Goal: Find specific page/section: Find specific page/section

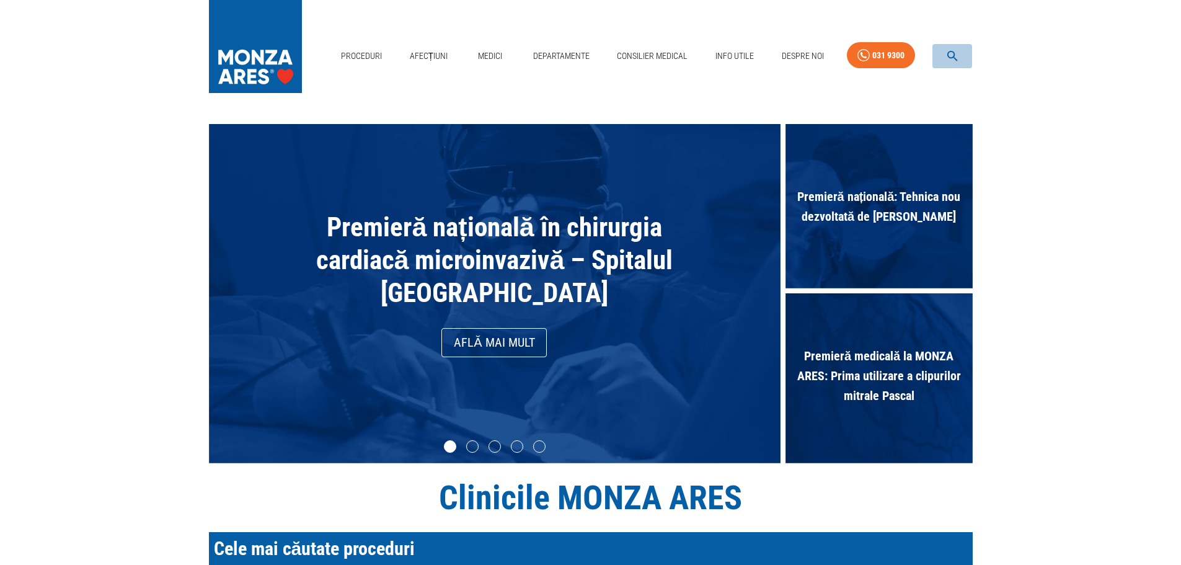
click at [953, 63] on icon "button" at bounding box center [952, 56] width 14 height 14
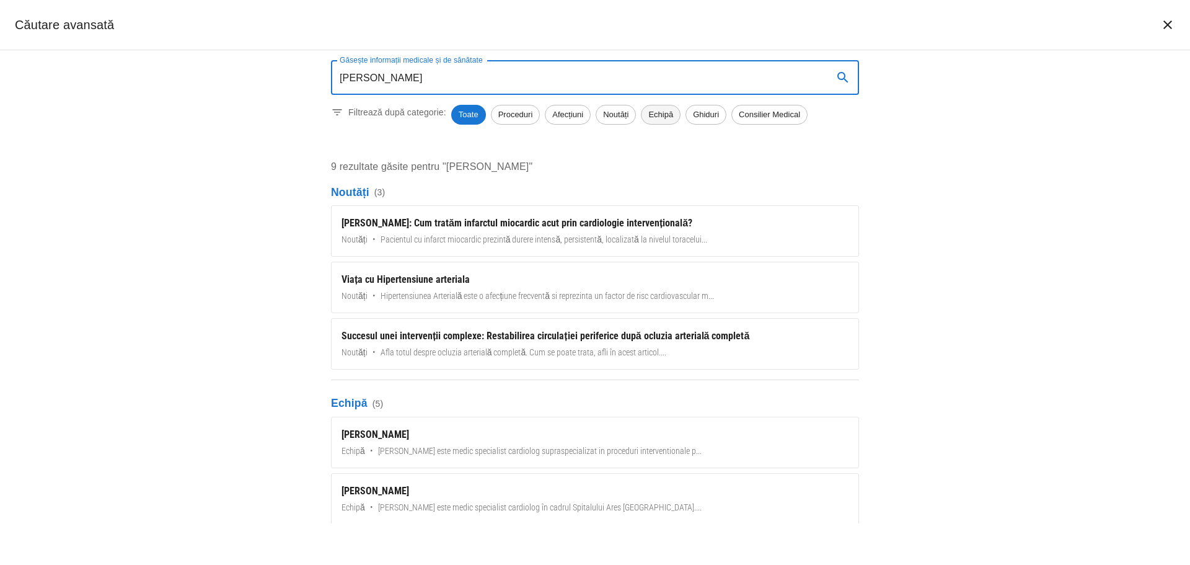
type input "alexe"
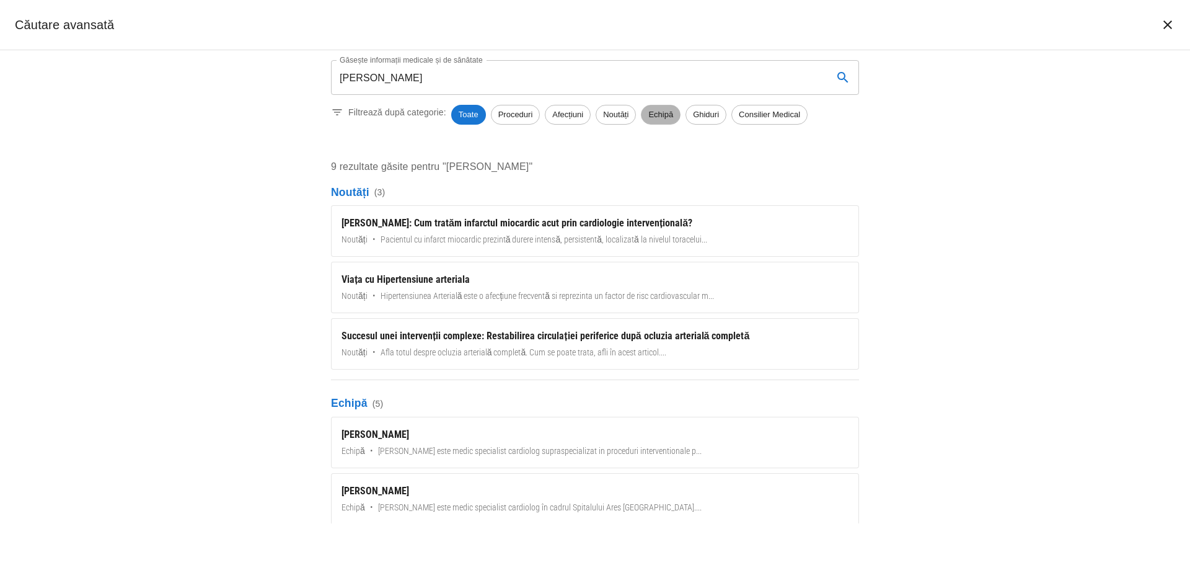
click at [660, 113] on span "Echipă" at bounding box center [660, 114] width 38 height 12
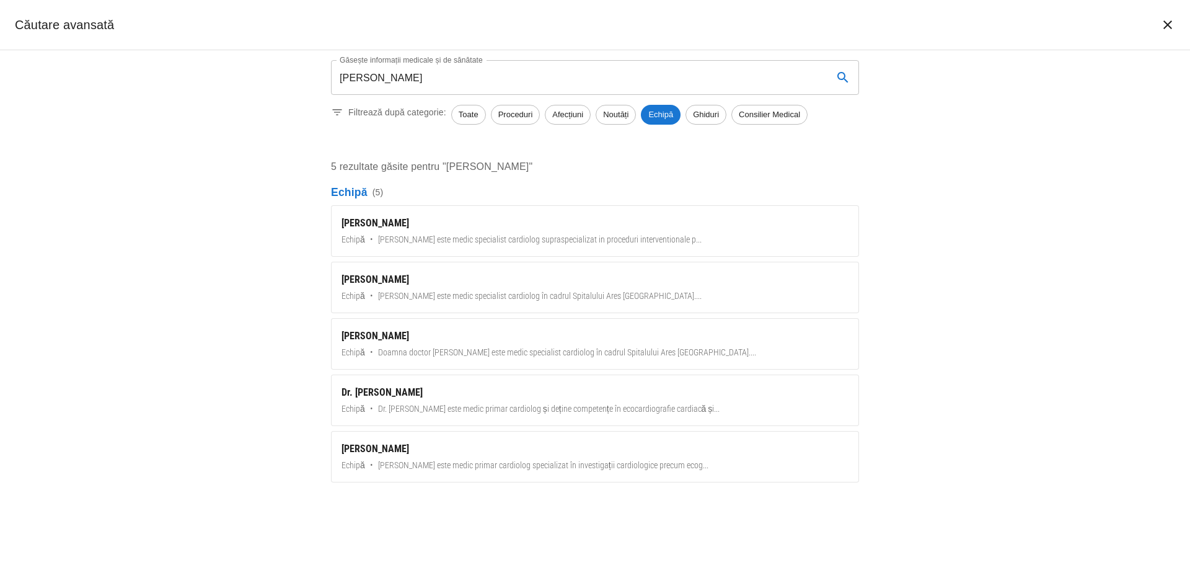
click at [1161, 32] on icon "închide căutarea" at bounding box center [1167, 24] width 15 height 15
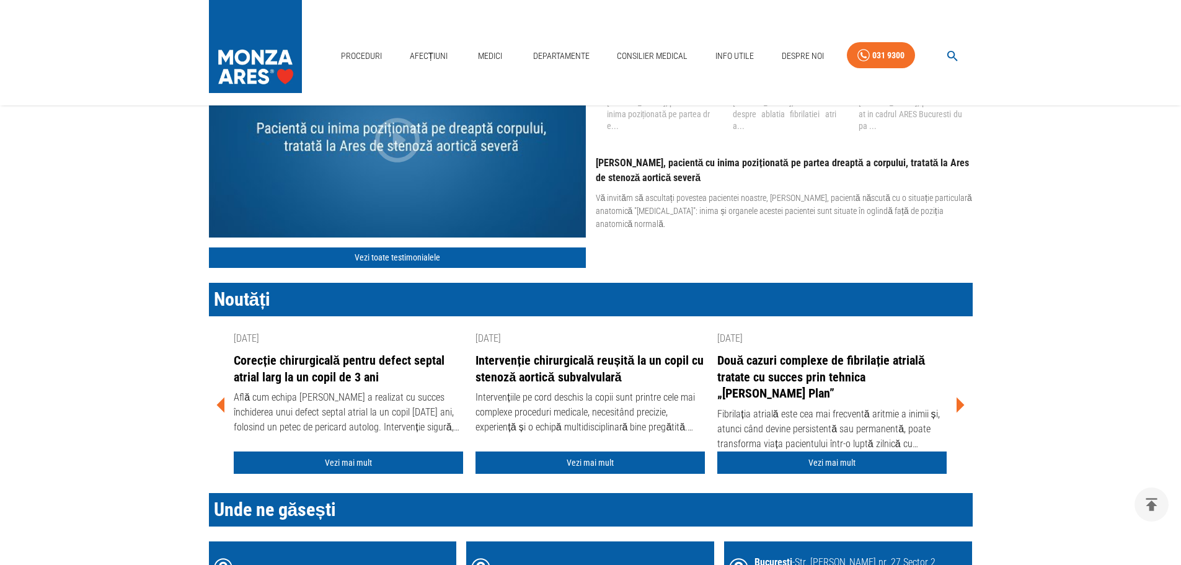
scroll to position [1487, 0]
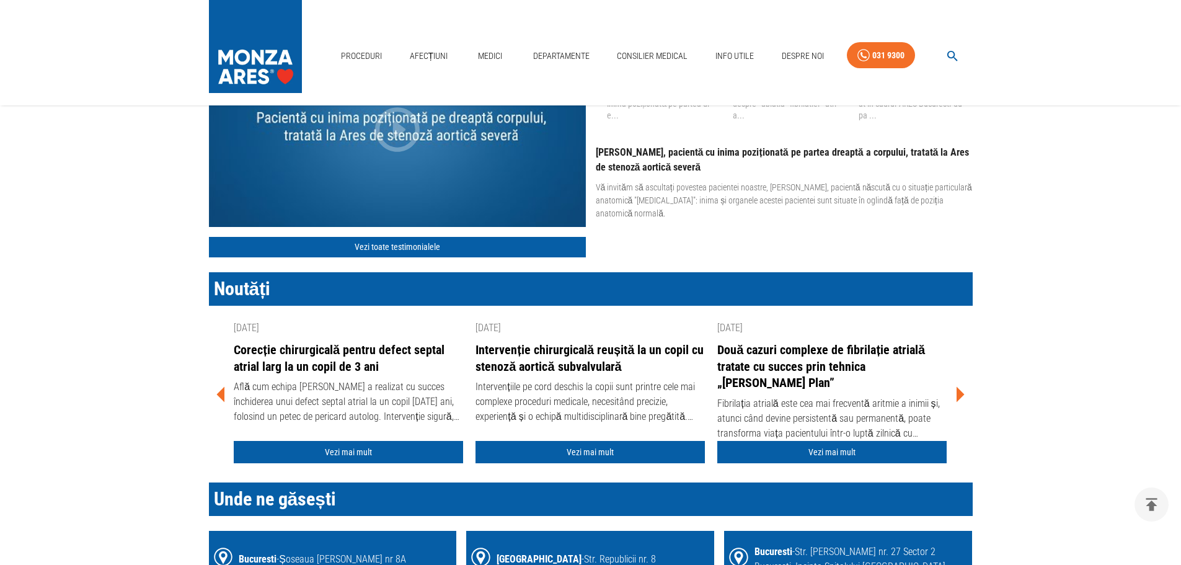
click at [959, 55] on button "button" at bounding box center [952, 56] width 40 height 24
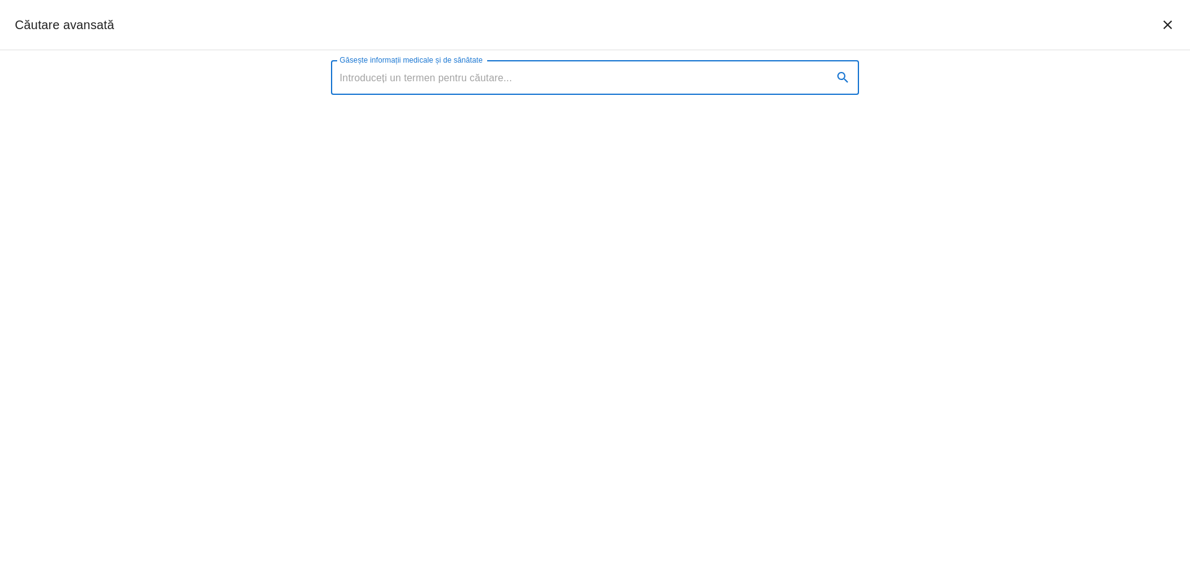
click at [661, 82] on input "Găsește informații medicale și de sănătate" at bounding box center [577, 77] width 492 height 35
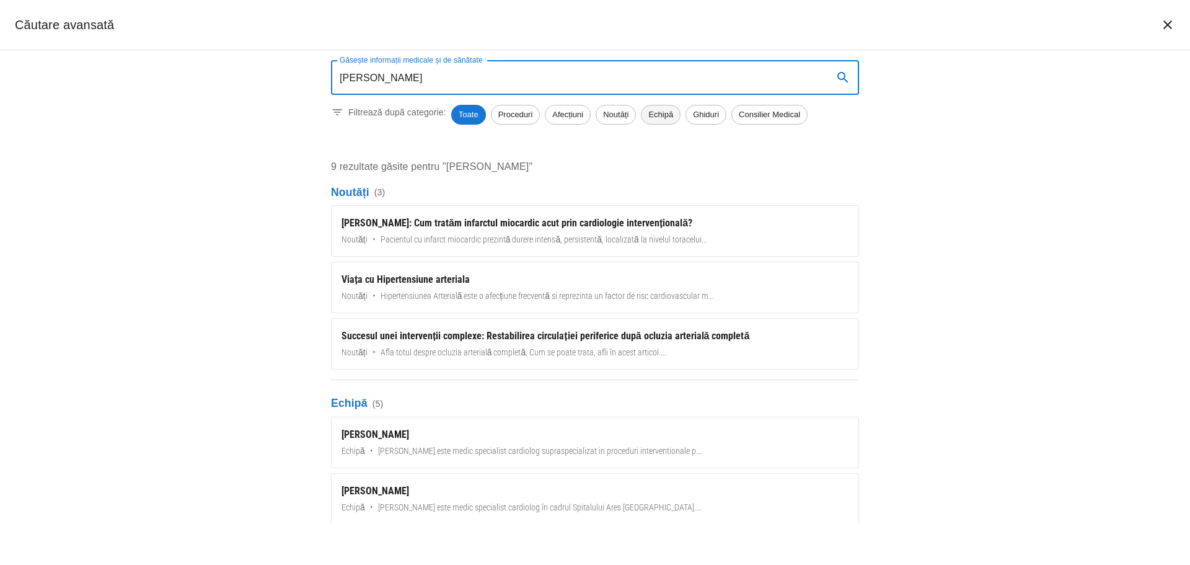
type input "alexe"
click at [661, 111] on span "Echipă" at bounding box center [660, 114] width 38 height 12
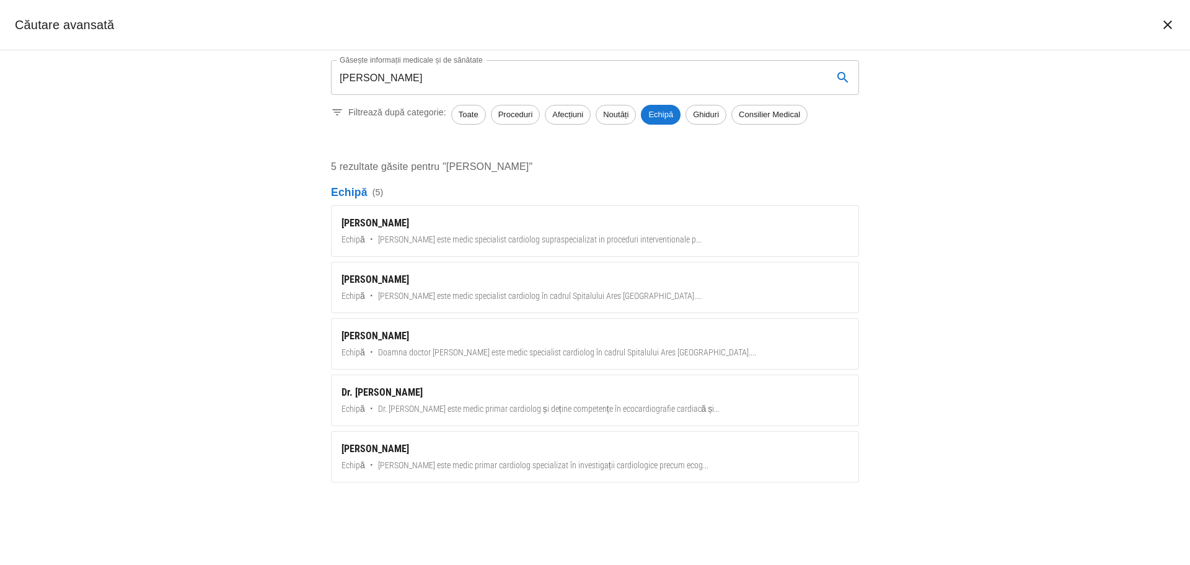
click at [1163, 29] on icon "închide căutarea" at bounding box center [1167, 24] width 15 height 15
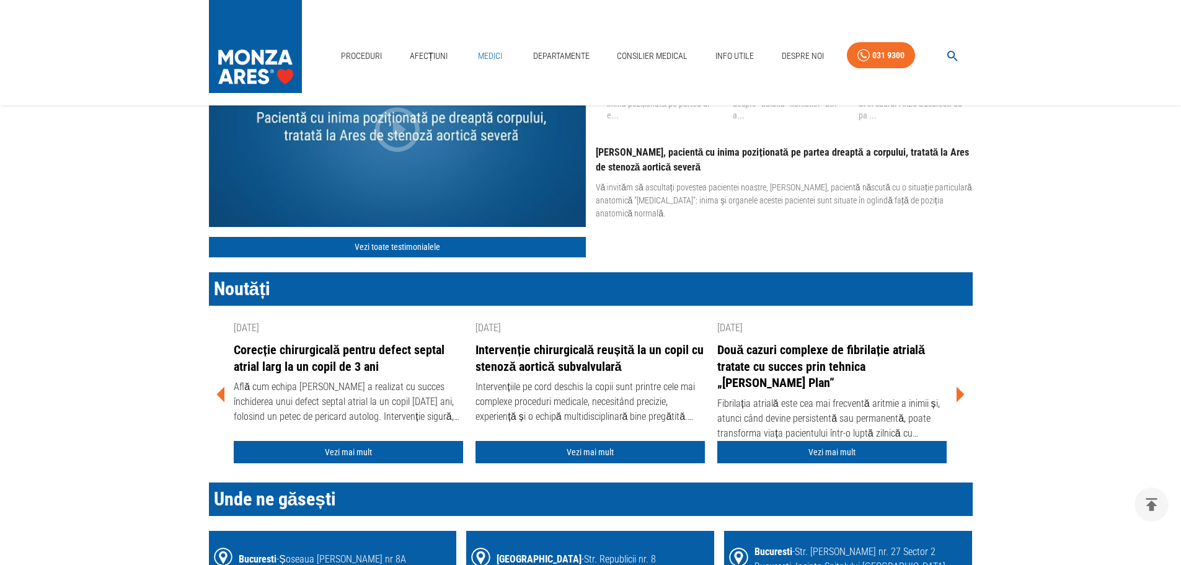
click at [494, 58] on link "Medici" at bounding box center [490, 55] width 40 height 25
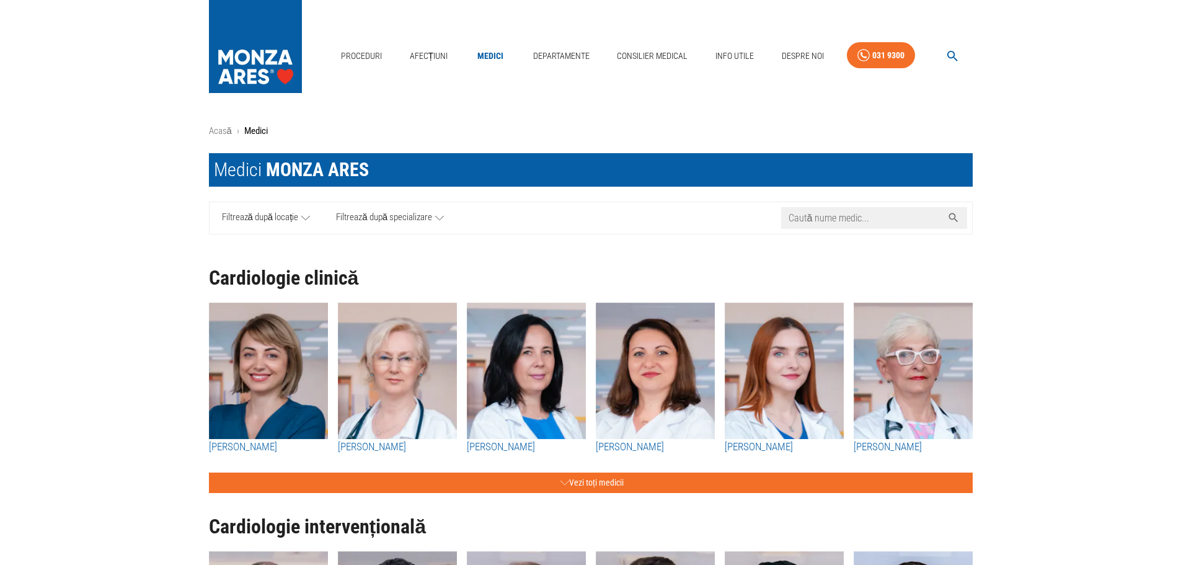
click at [854, 222] on input "Caută nume medic..." at bounding box center [861, 218] width 161 height 22
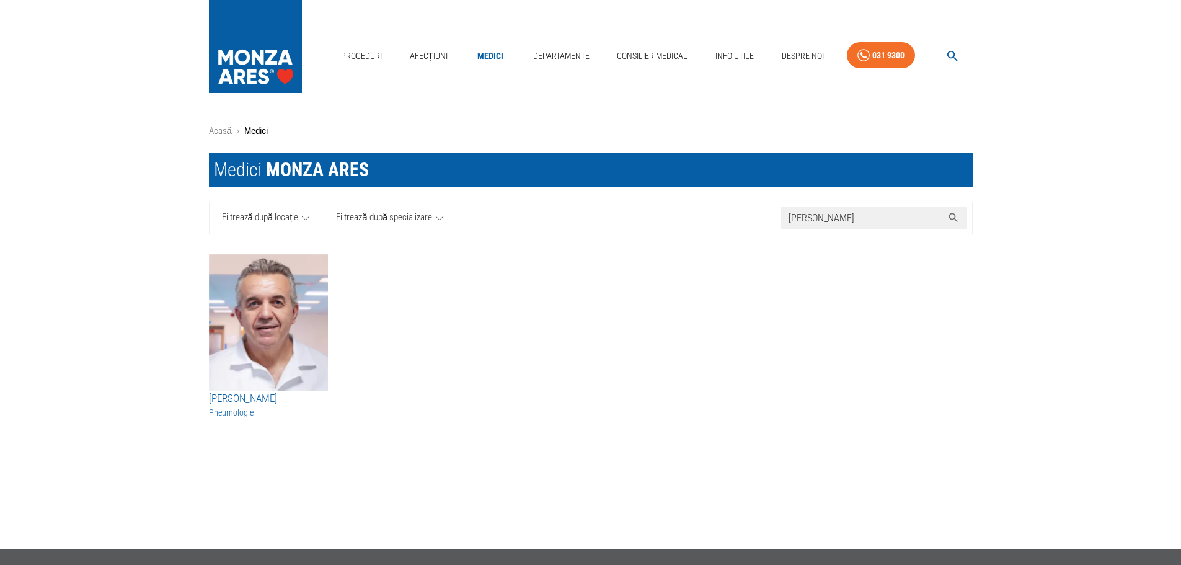
type input "alexe"
click at [949, 57] on icon "button" at bounding box center [952, 56] width 14 height 14
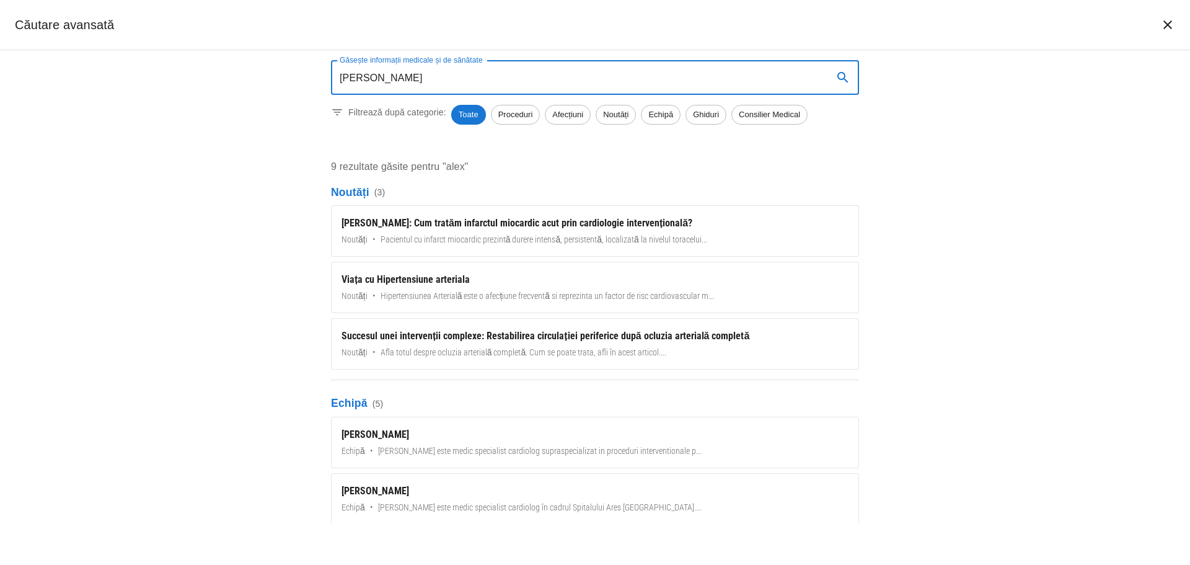
type input "alexe"
click at [408, 82] on input "alexe" at bounding box center [577, 77] width 492 height 35
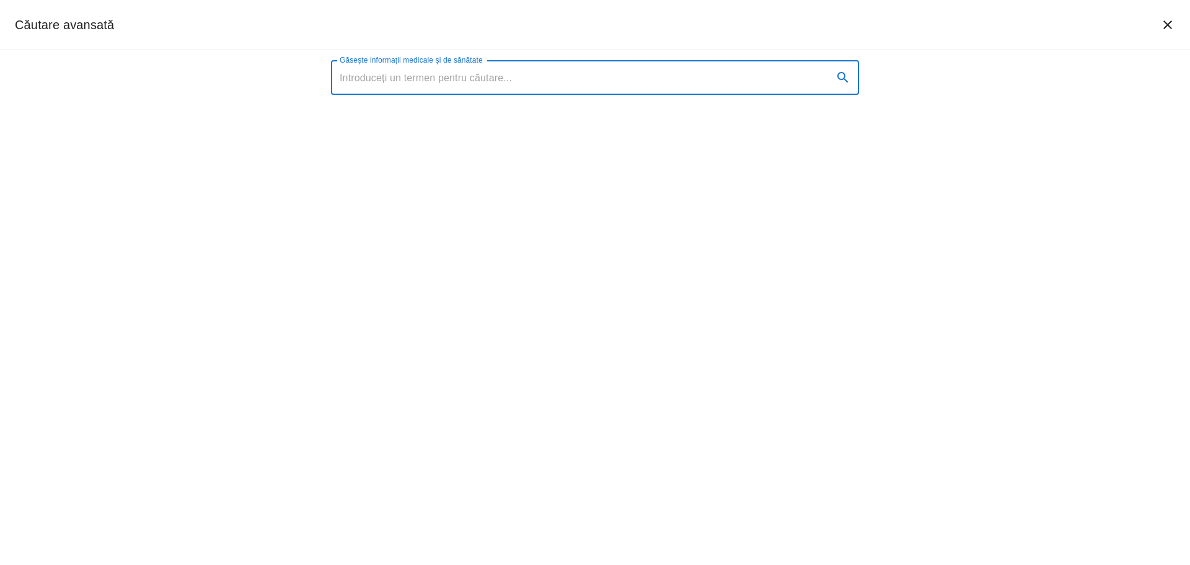
click at [1174, 27] on icon "închide căutarea" at bounding box center [1167, 24] width 15 height 15
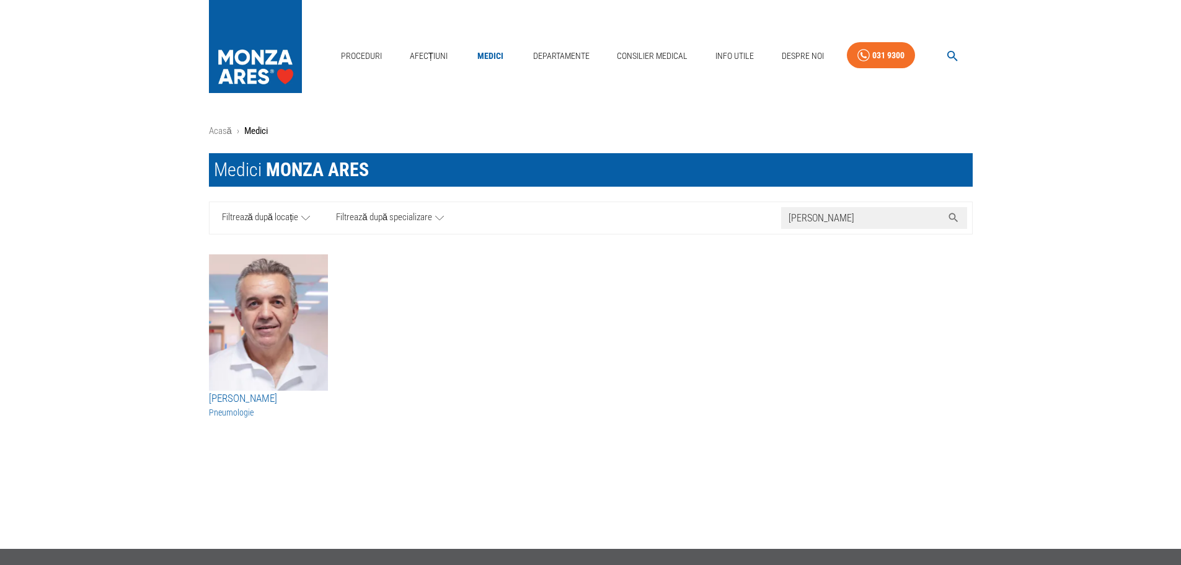
click at [822, 223] on input "alexe" at bounding box center [861, 218] width 161 height 22
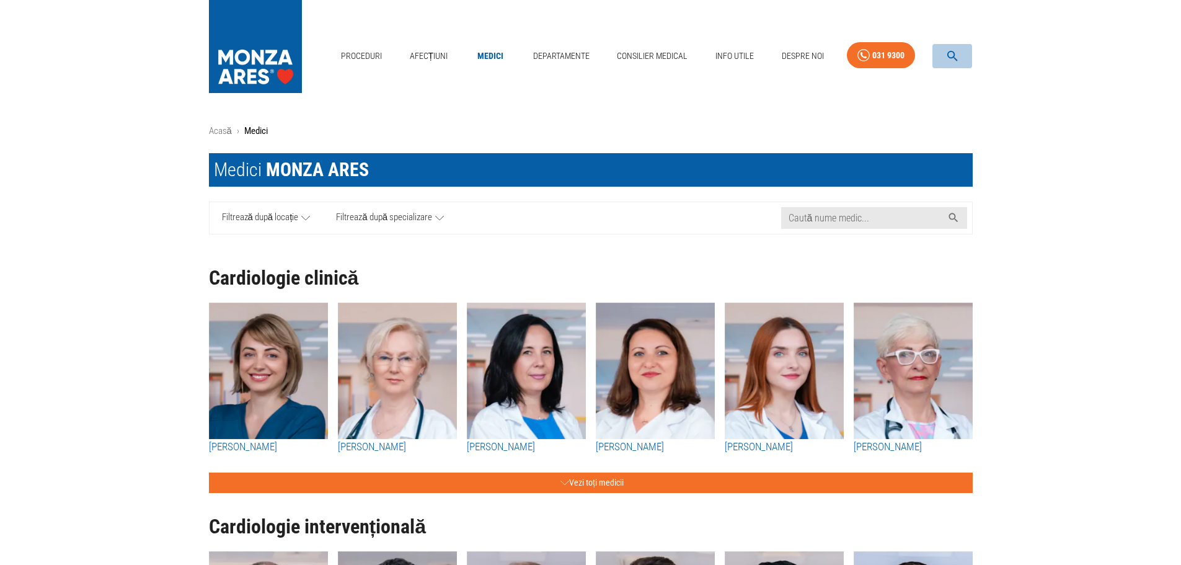
click at [944, 55] on button "button" at bounding box center [952, 56] width 40 height 24
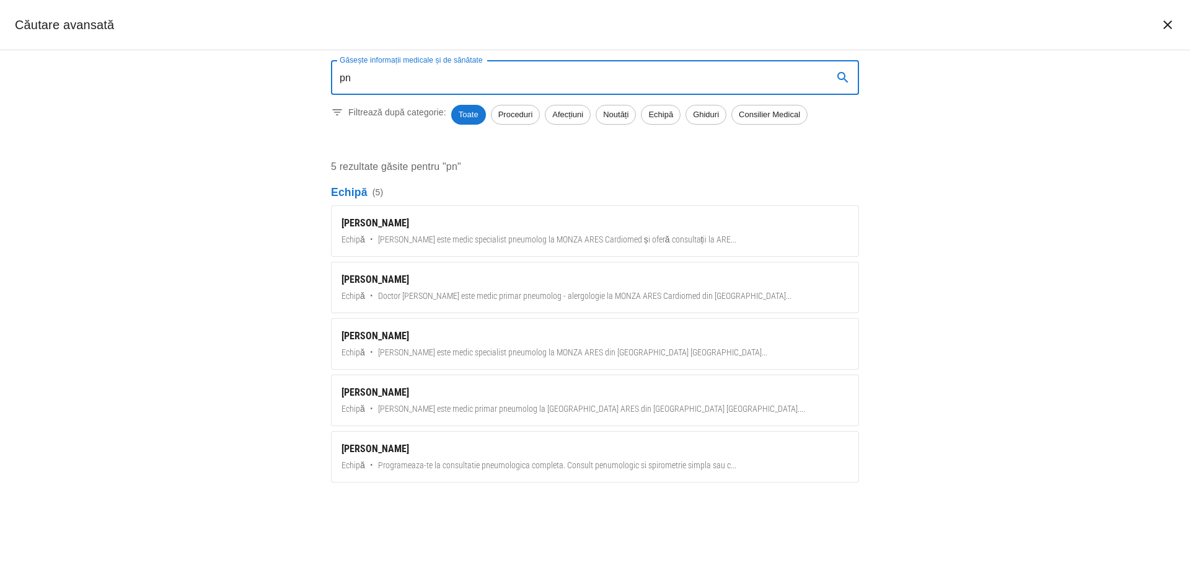
type input "p"
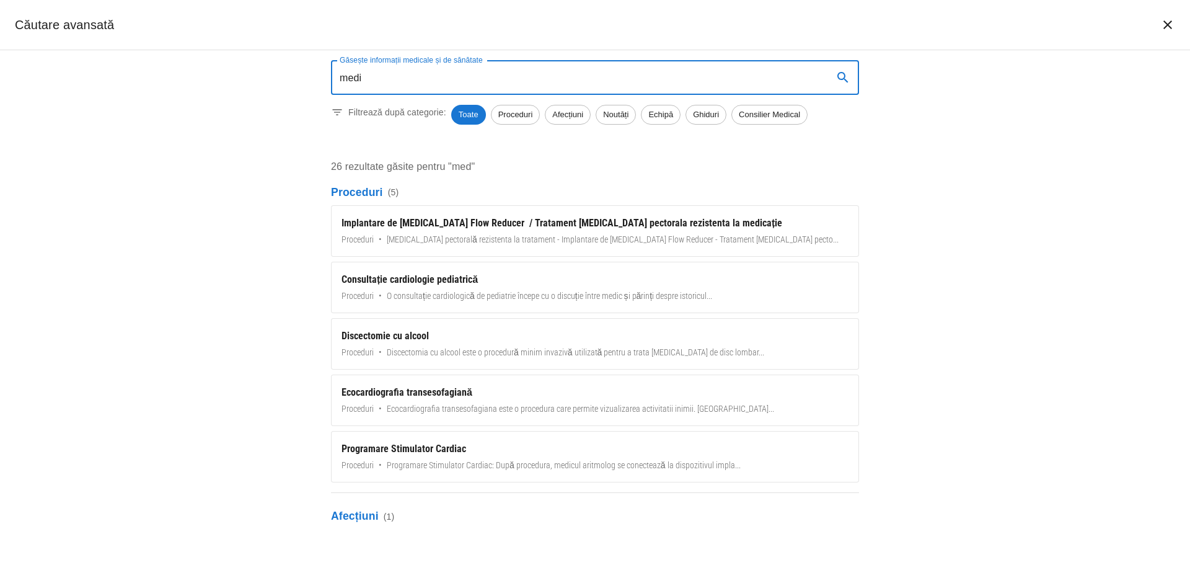
type input "medic"
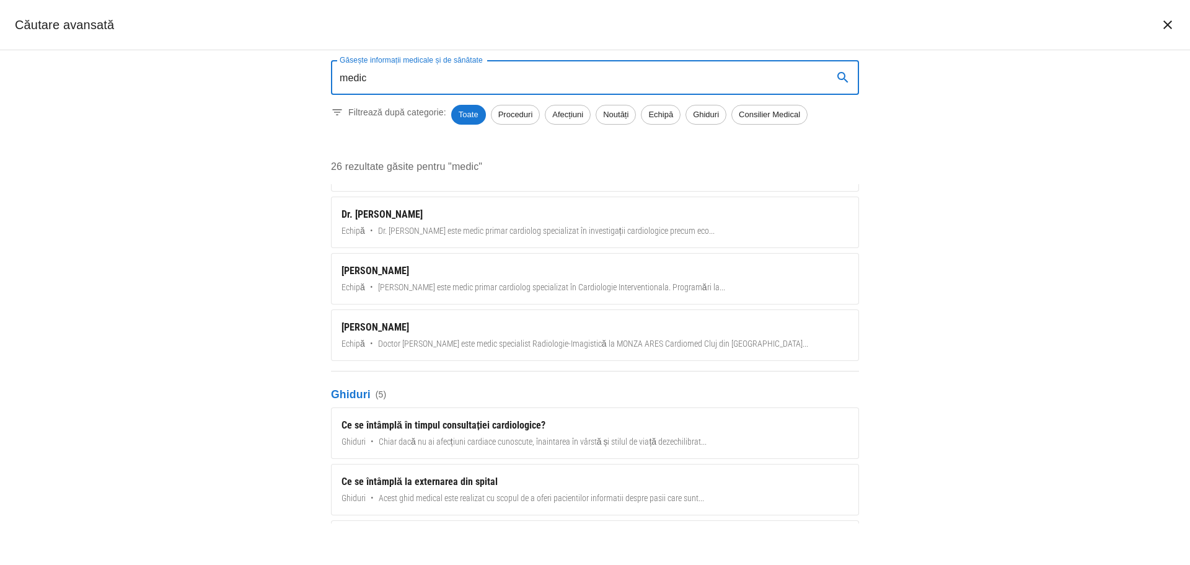
scroll to position [806, 0]
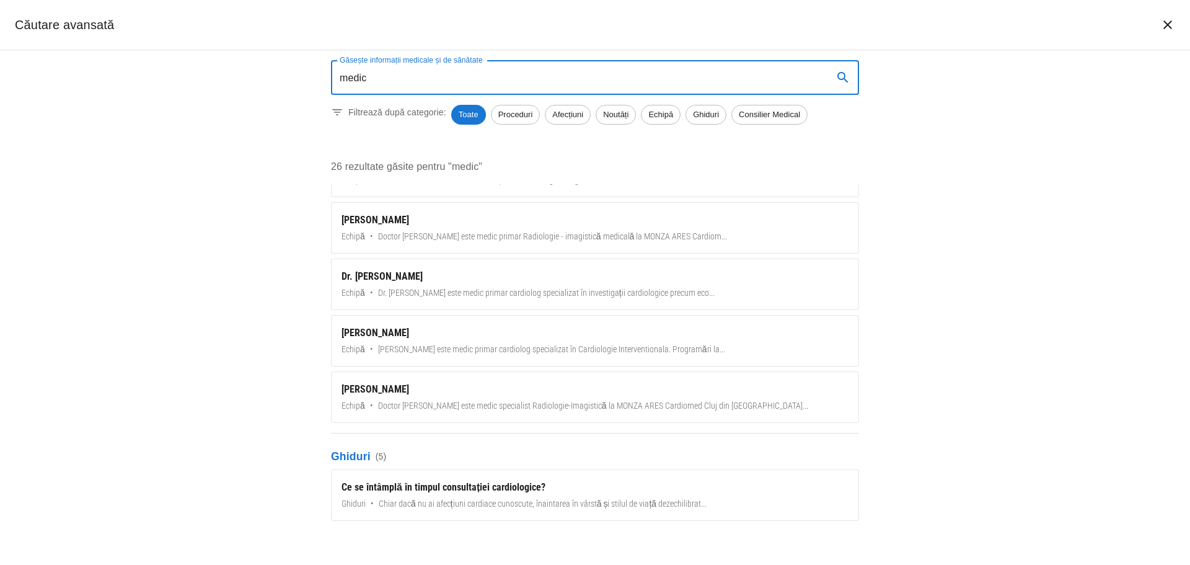
click at [406, 79] on input "medic" at bounding box center [577, 77] width 492 height 35
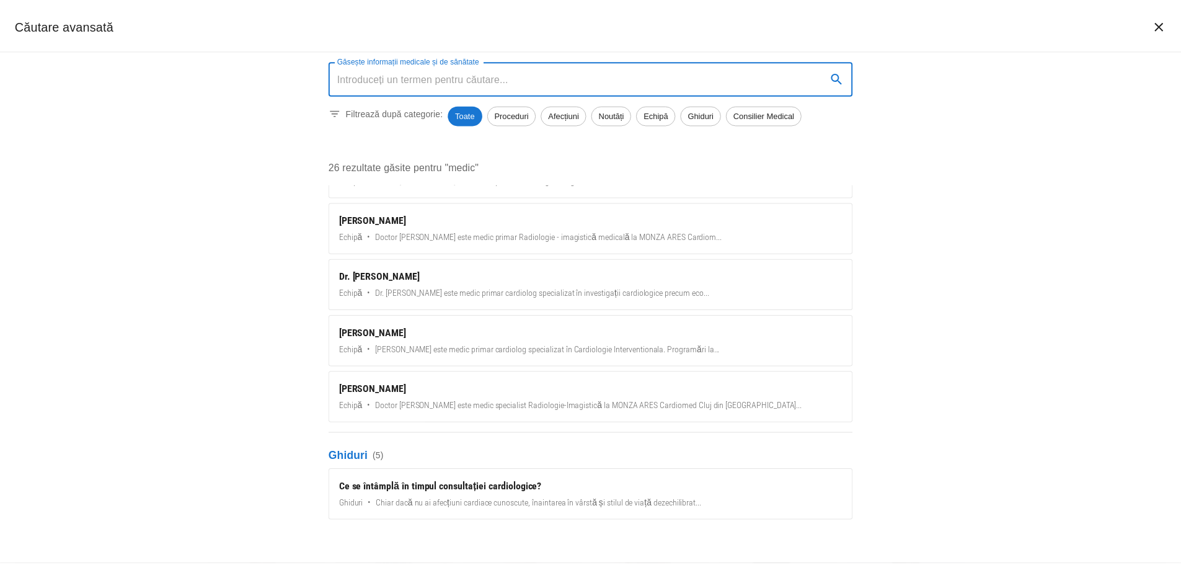
scroll to position [0, 0]
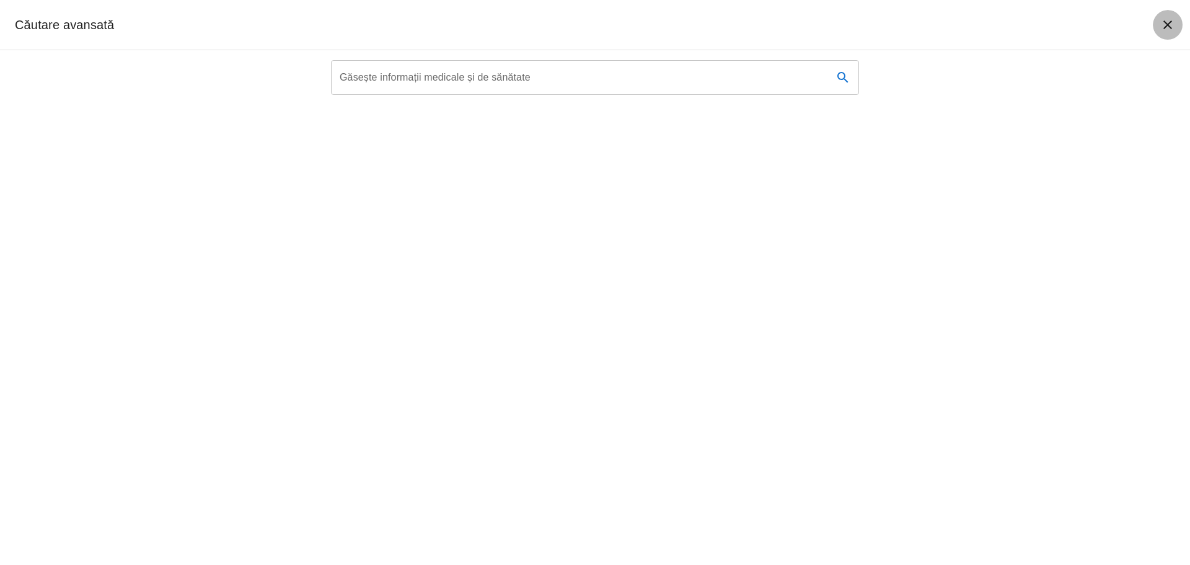
click at [1162, 29] on icon "închide căutarea" at bounding box center [1167, 24] width 15 height 15
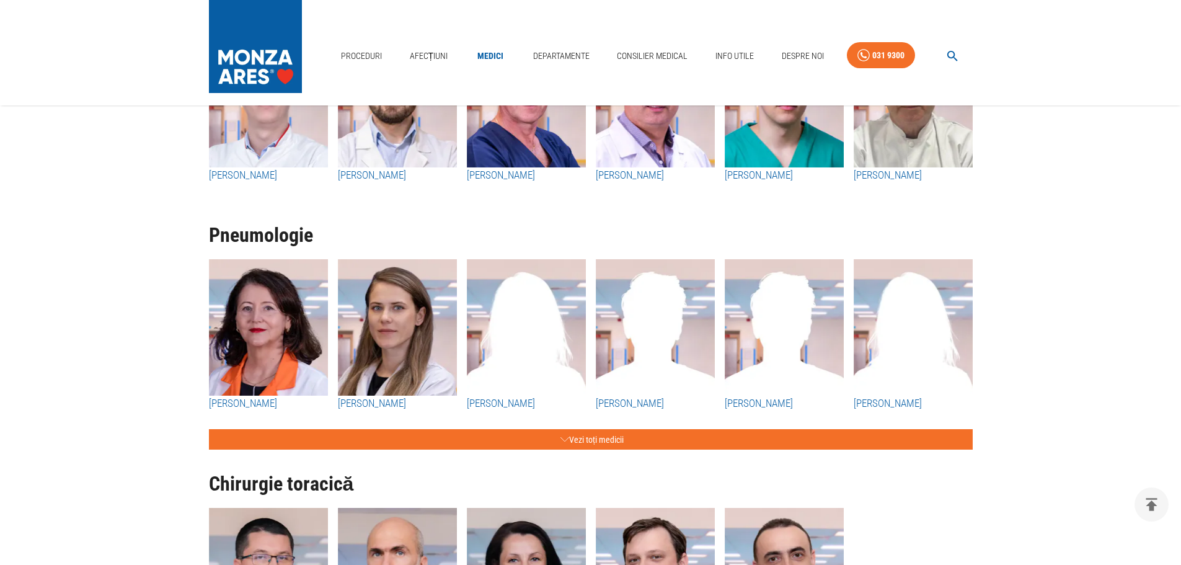
scroll to position [2913, 0]
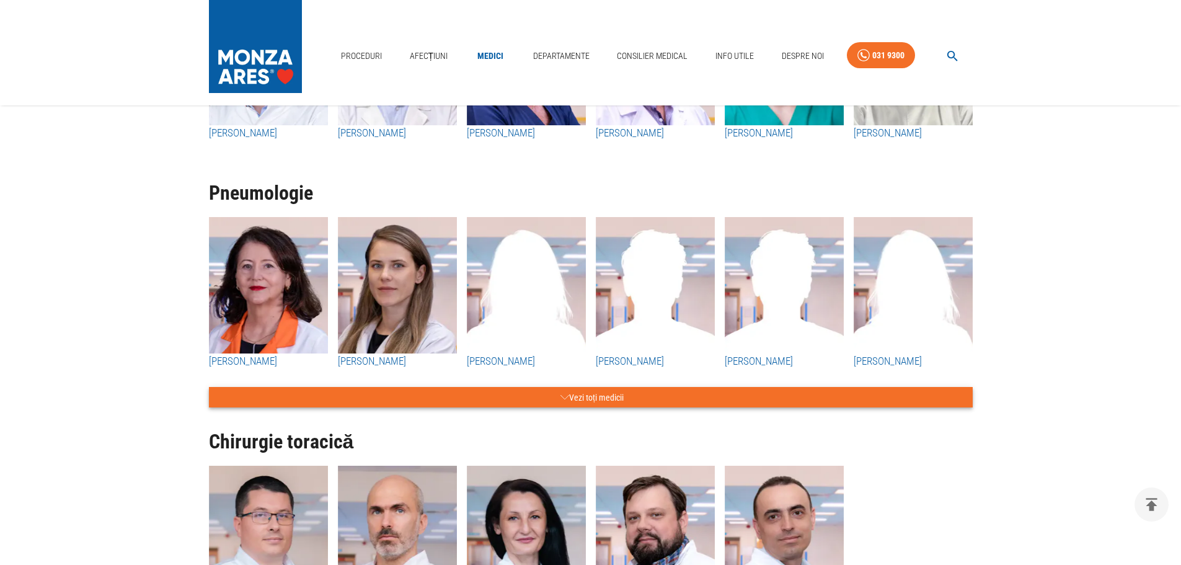
click at [645, 392] on button "Vezi toți medicii" at bounding box center [591, 397] width 764 height 20
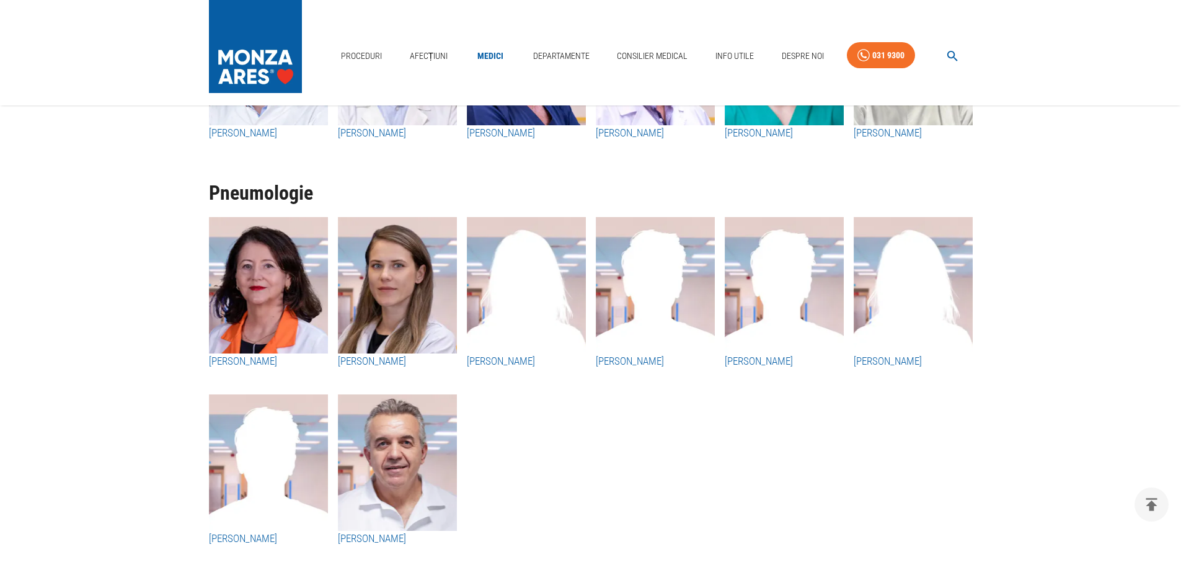
click at [958, 57] on icon "button" at bounding box center [952, 56] width 14 height 14
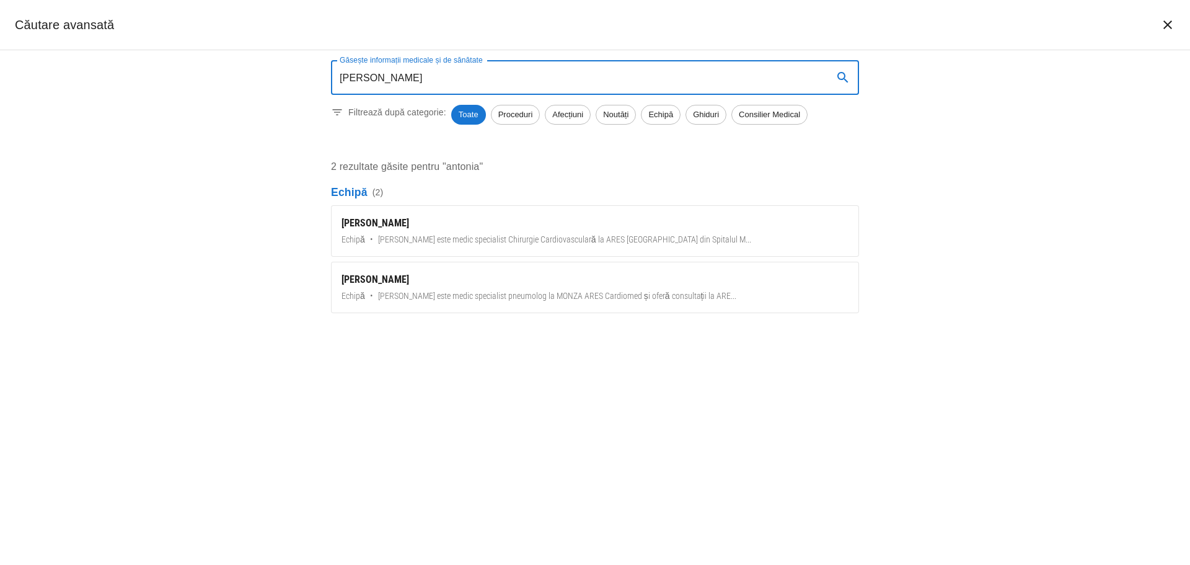
type input "antonia"
click at [1170, 28] on icon "închide căutarea" at bounding box center [1167, 24] width 9 height 9
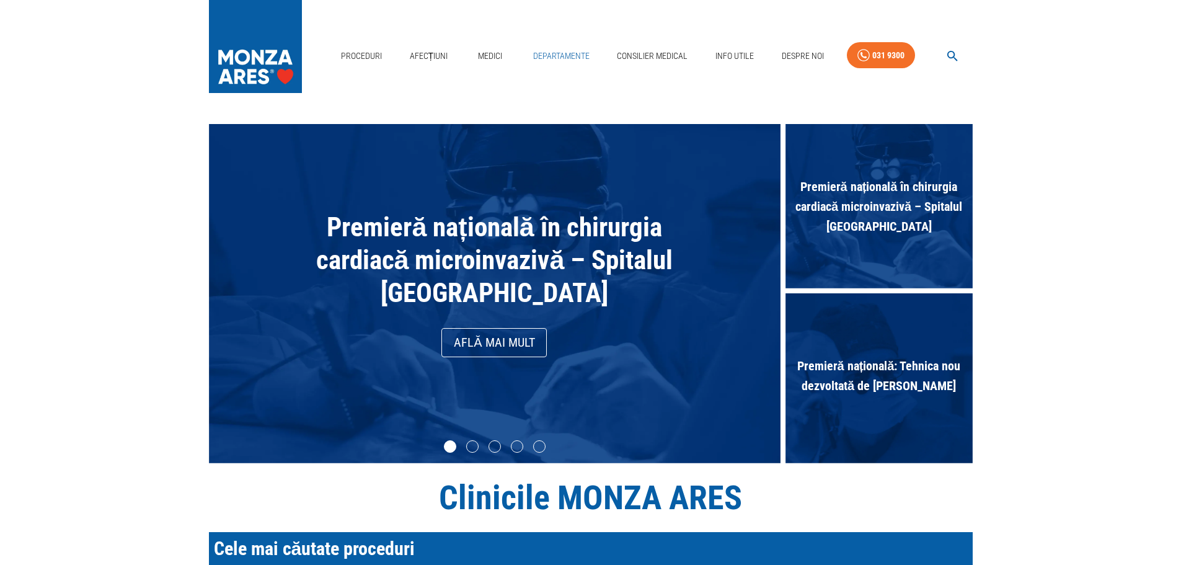
click at [571, 57] on link "Departamente" at bounding box center [561, 55] width 66 height 25
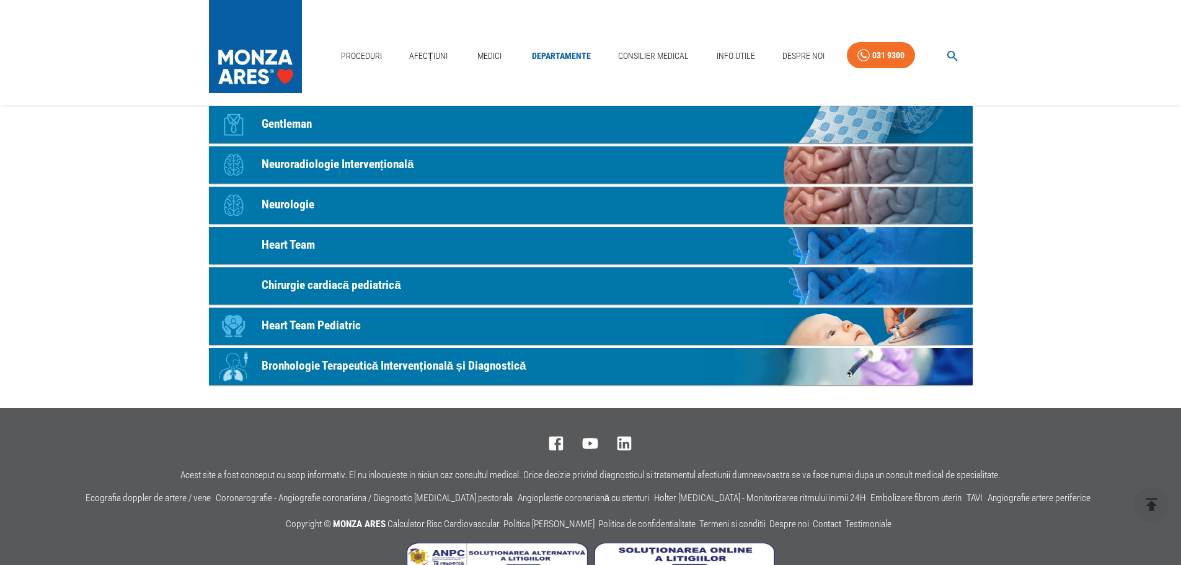
scroll to position [696, 0]
